Goal: Task Accomplishment & Management: Complete application form

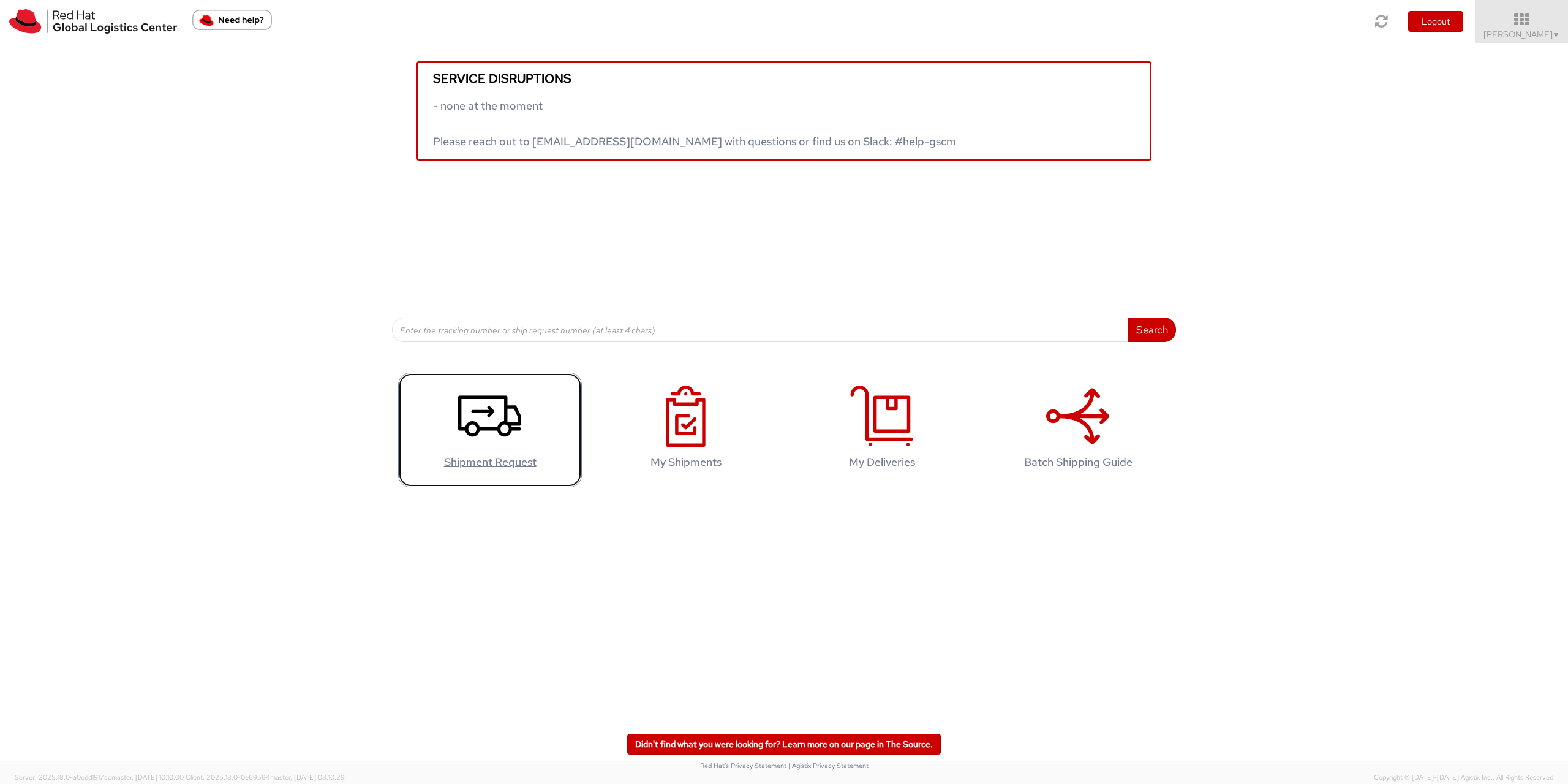
click at [497, 414] on icon at bounding box center [490, 416] width 63 height 62
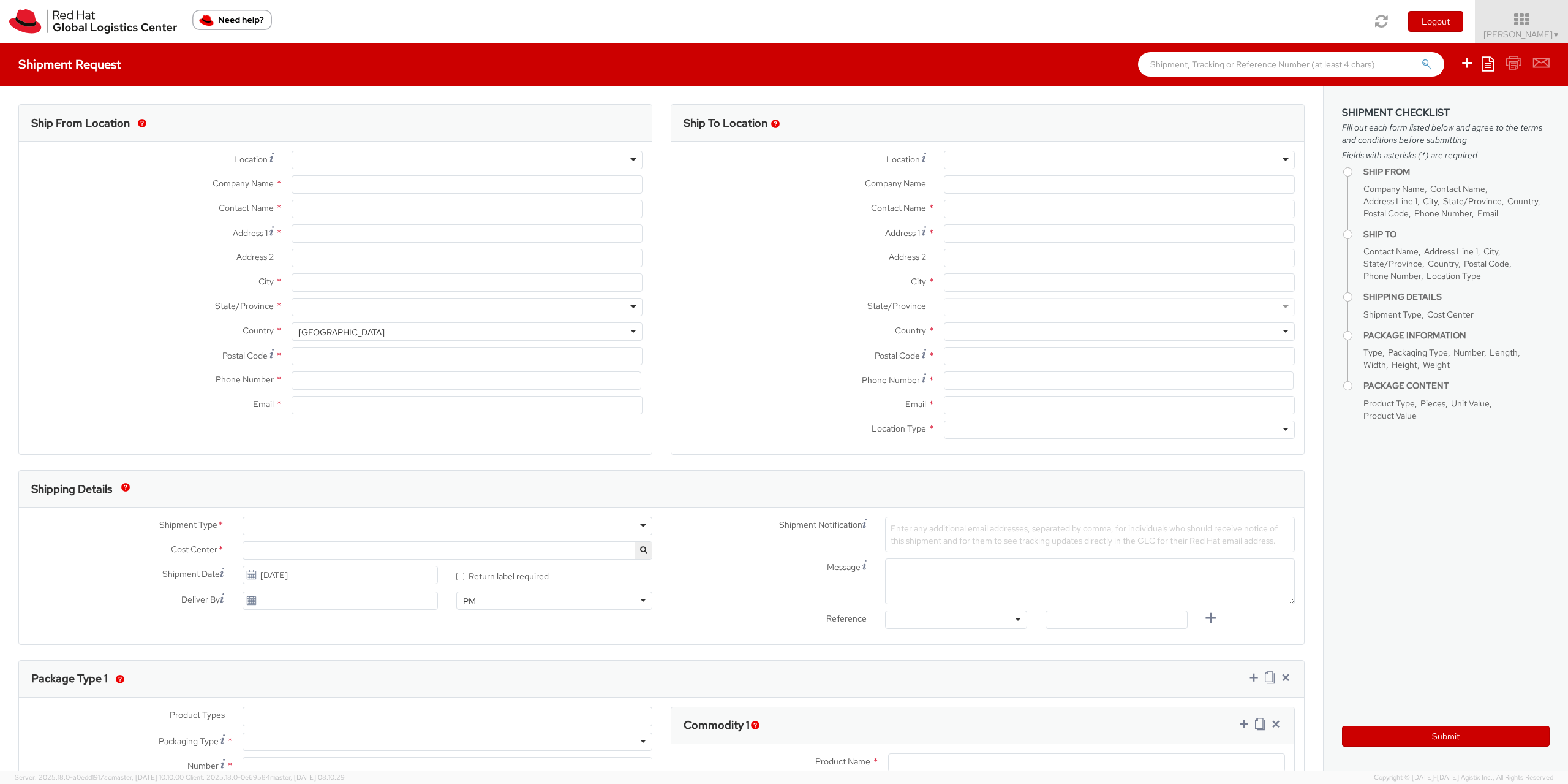
select select "901"
select select
type input "Red Hat Czech s.r.o."
type input "[PERSON_NAME]"
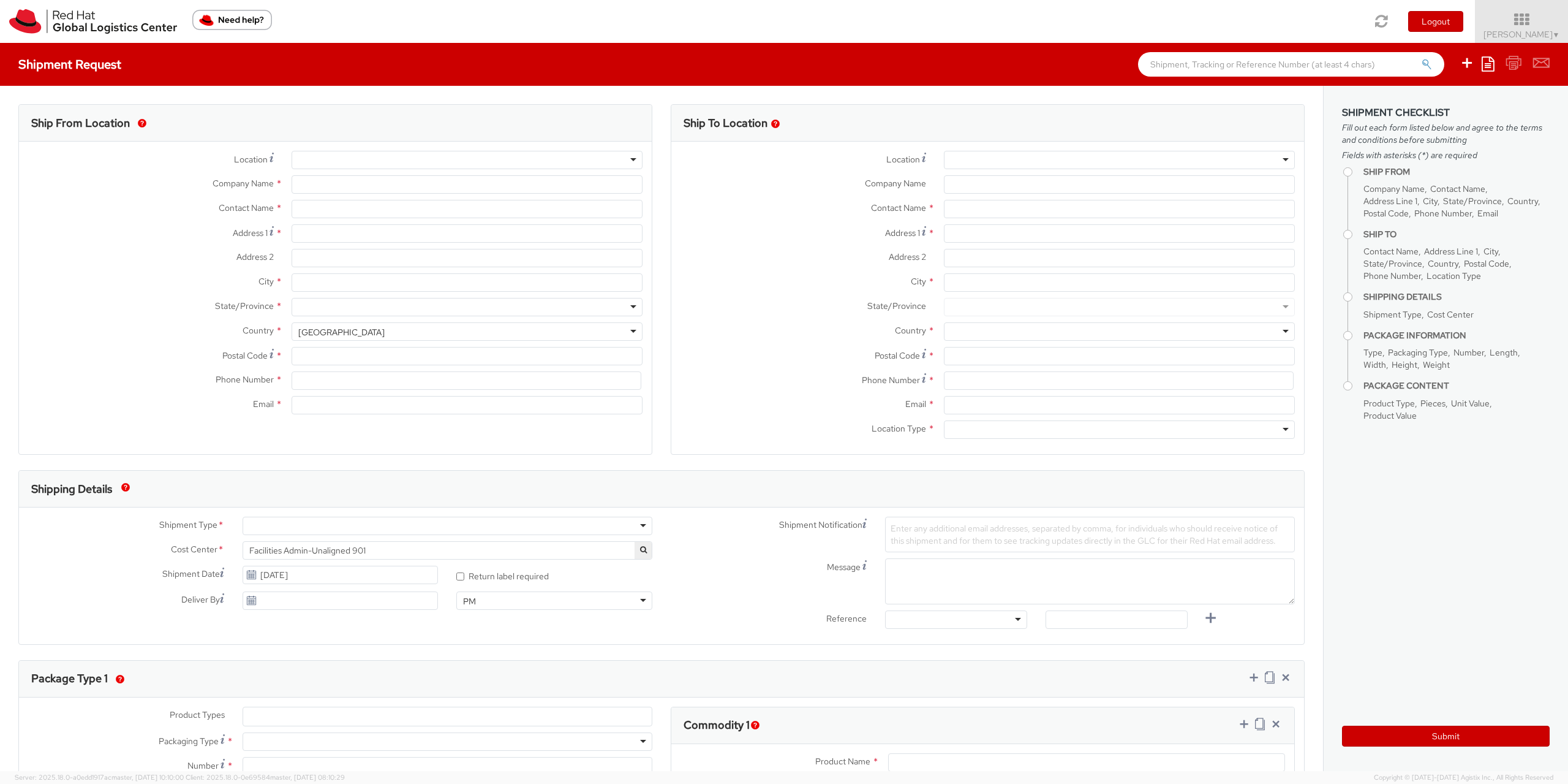
type input "Purkynova 665/115"
type input "BRNO"
type input "621 00"
type input "420722077148"
type input "eruzicko@redhat.com"
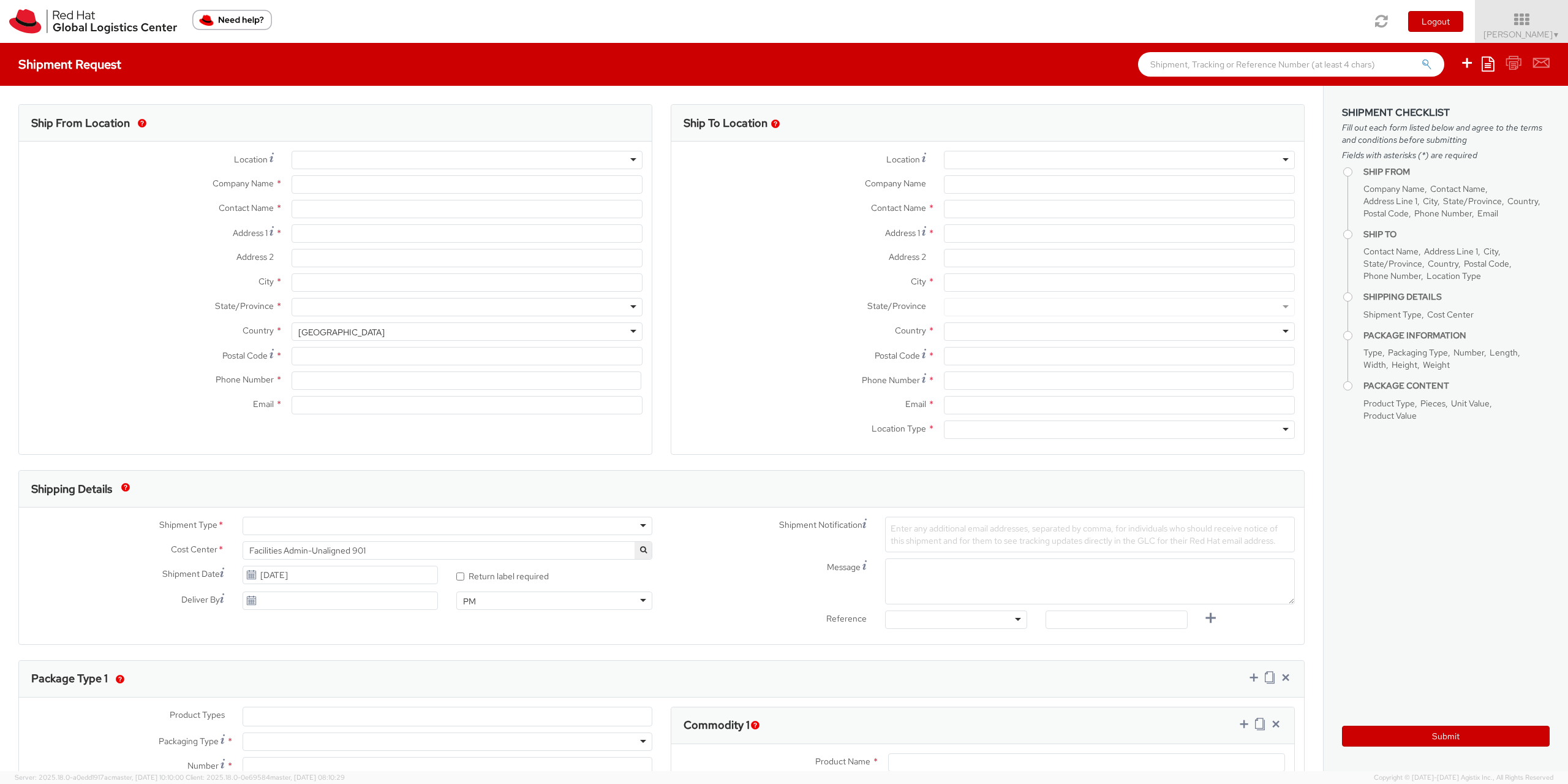
select select "CM"
select select "KGS"
click at [983, 164] on div at bounding box center [1119, 160] width 351 height 18
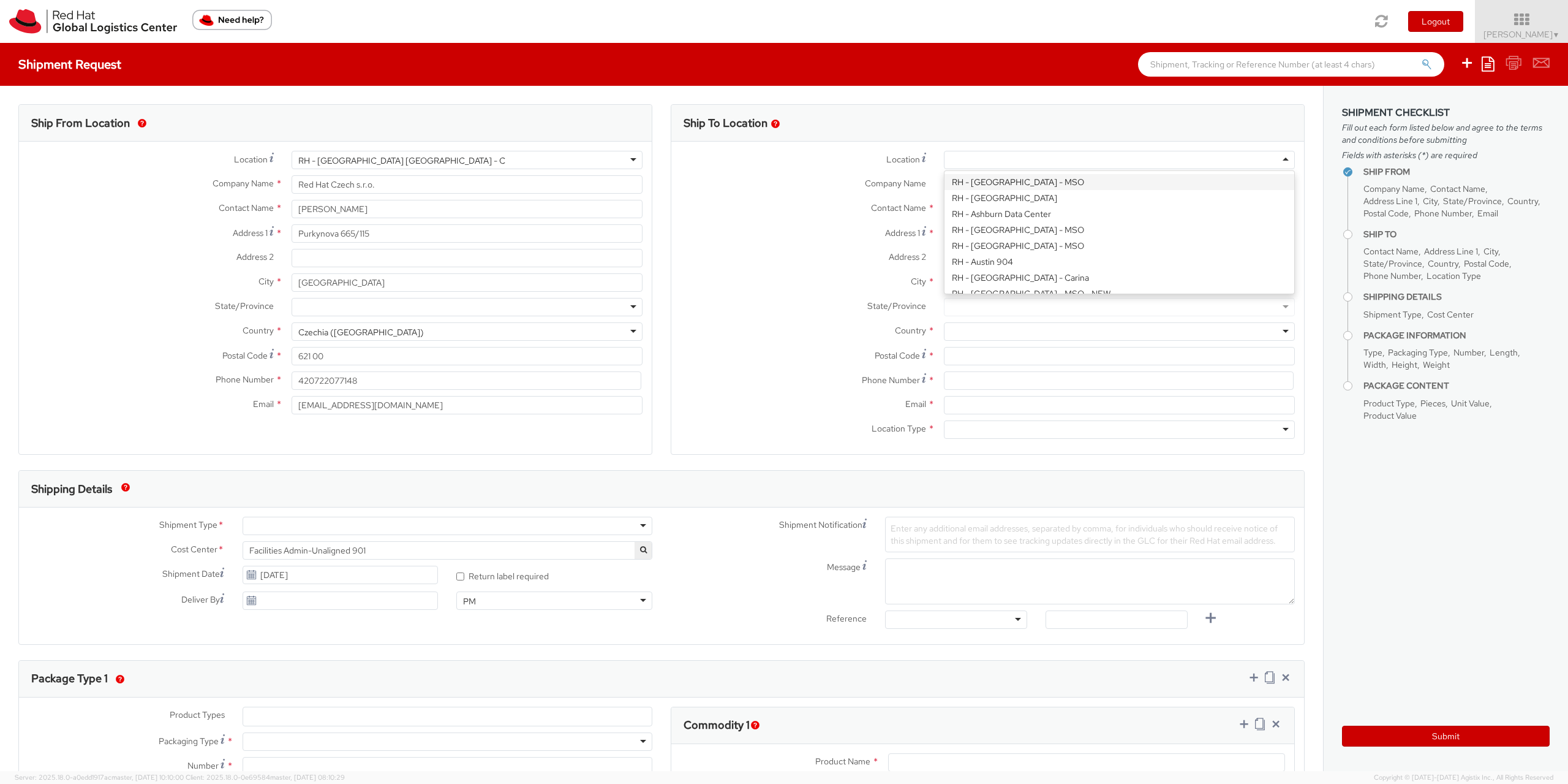
click at [989, 184] on div "Location * RH - Amsterdam - MSO RH - Amsterdam Data Center RH - Ashburn Data Ce…" at bounding box center [987, 298] width 633 height 294
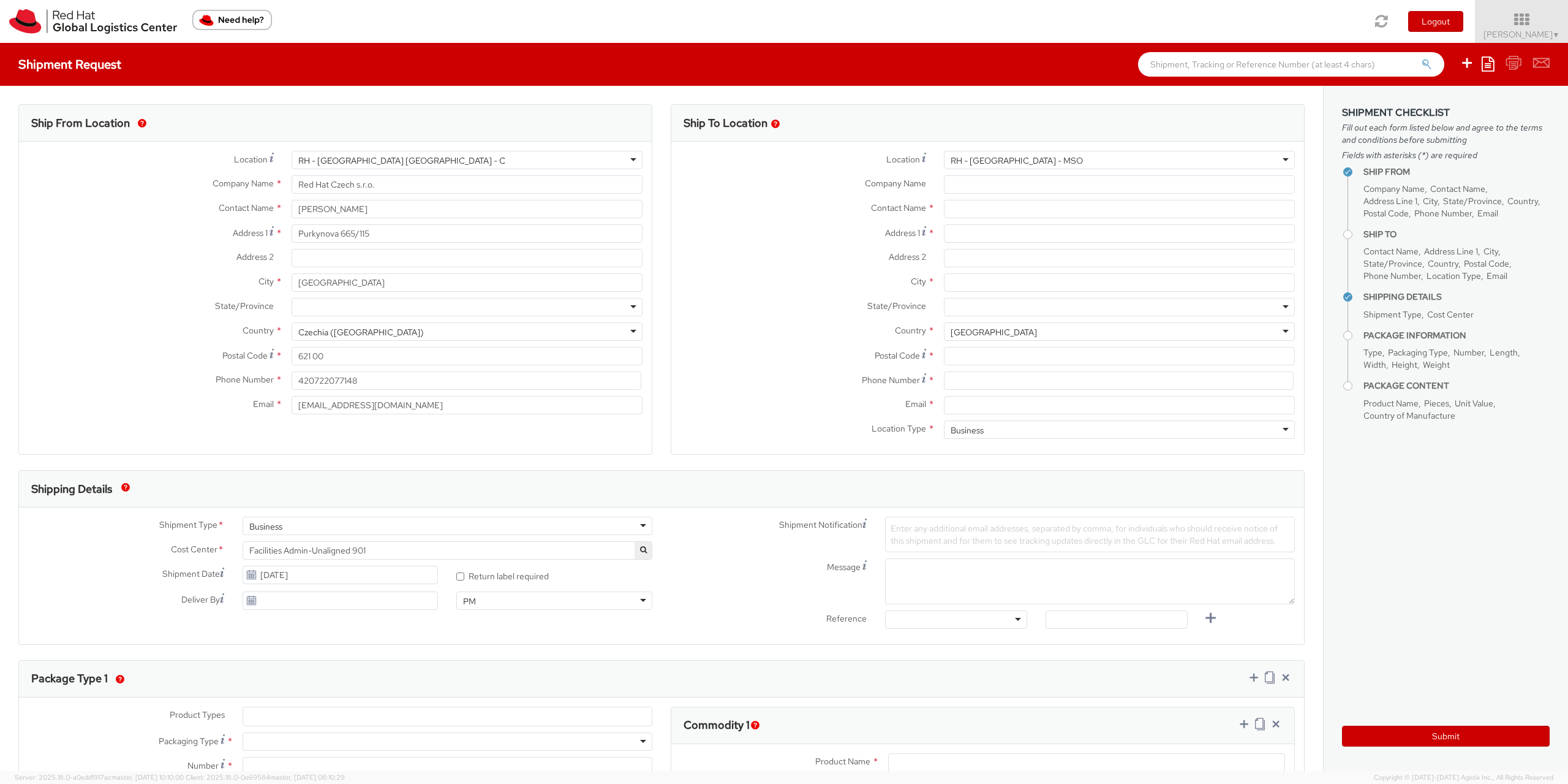
type input "Red Hat B.V."
type input "Fred Roeskestraat 100"
type input "AMSTERDAM"
type input "1076 ED"
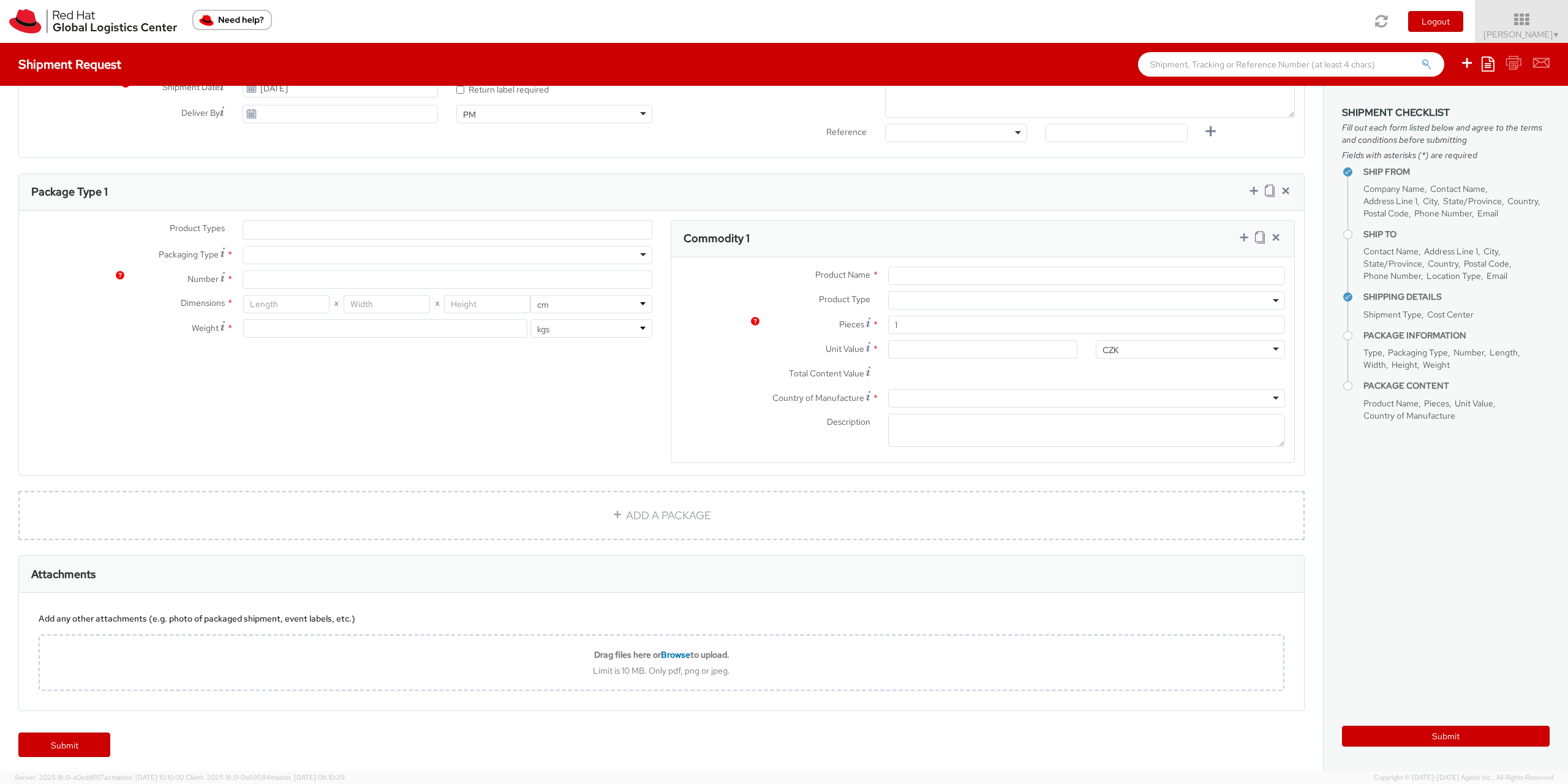
scroll to position [492, 0]
click at [272, 225] on ul at bounding box center [447, 225] width 408 height 18
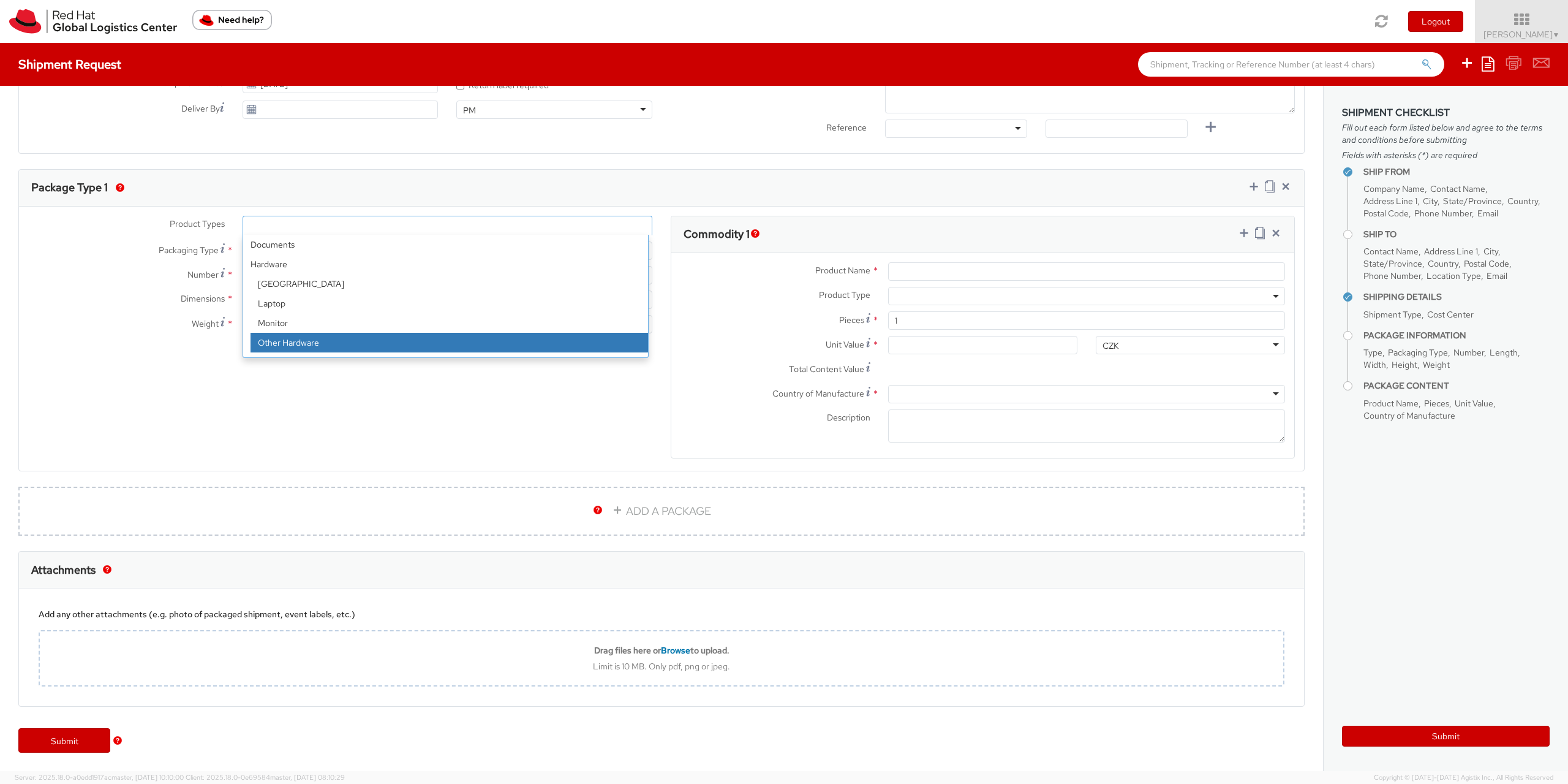
scroll to position [54, 0]
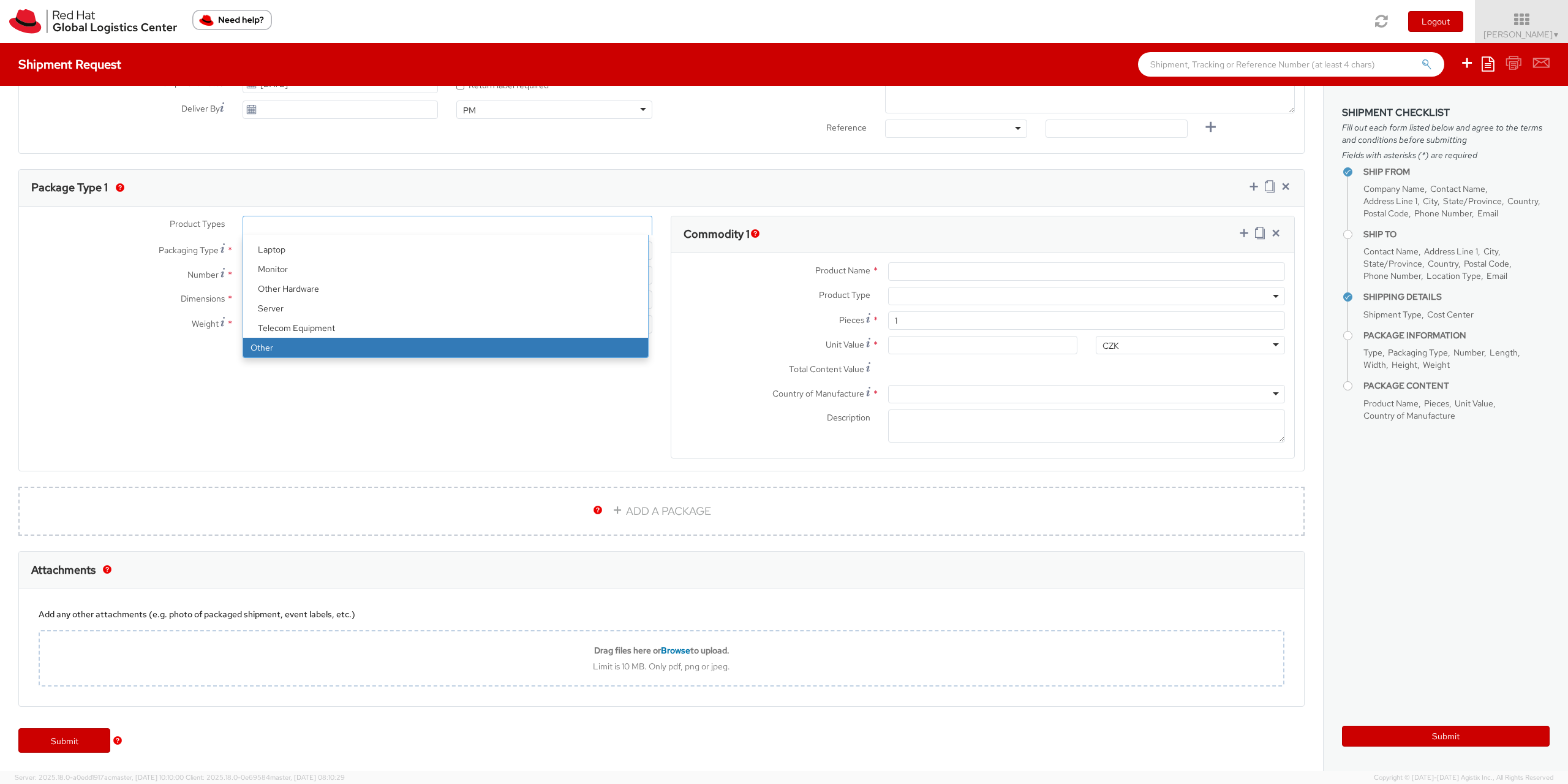
select select "OTHER"
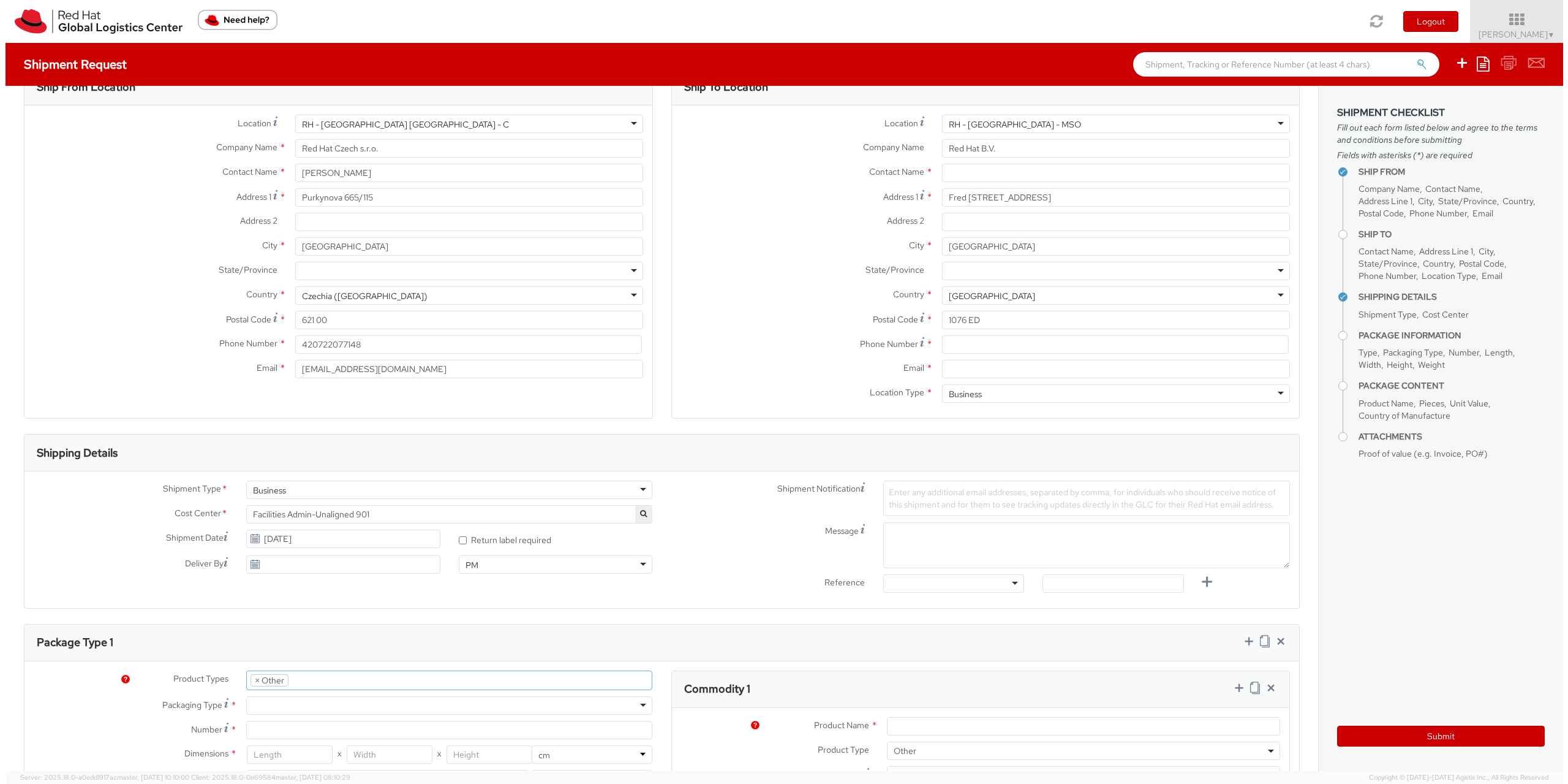
scroll to position [0, 0]
